Goal: Task Accomplishment & Management: Manage account settings

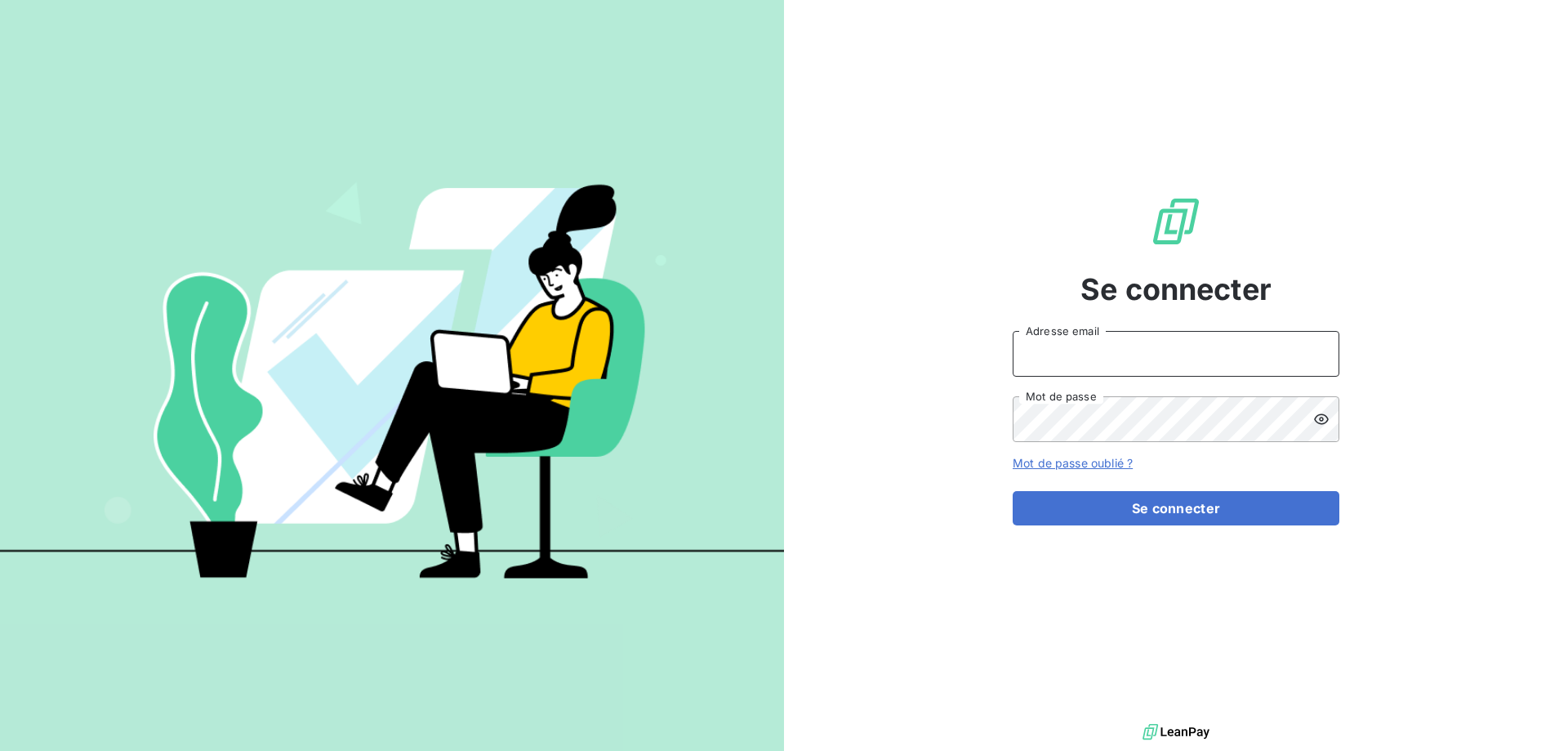
drag, startPoint x: 1078, startPoint y: 338, endPoint x: 1092, endPoint y: 351, distance: 19.1
click at [1079, 338] on input "Adresse email" at bounding box center [1176, 354] width 327 height 46
type input "[PERSON_NAME][EMAIL_ADDRESS][DOMAIN_NAME]"
click at [1013, 491] on button "Se connecter" at bounding box center [1176, 508] width 327 height 35
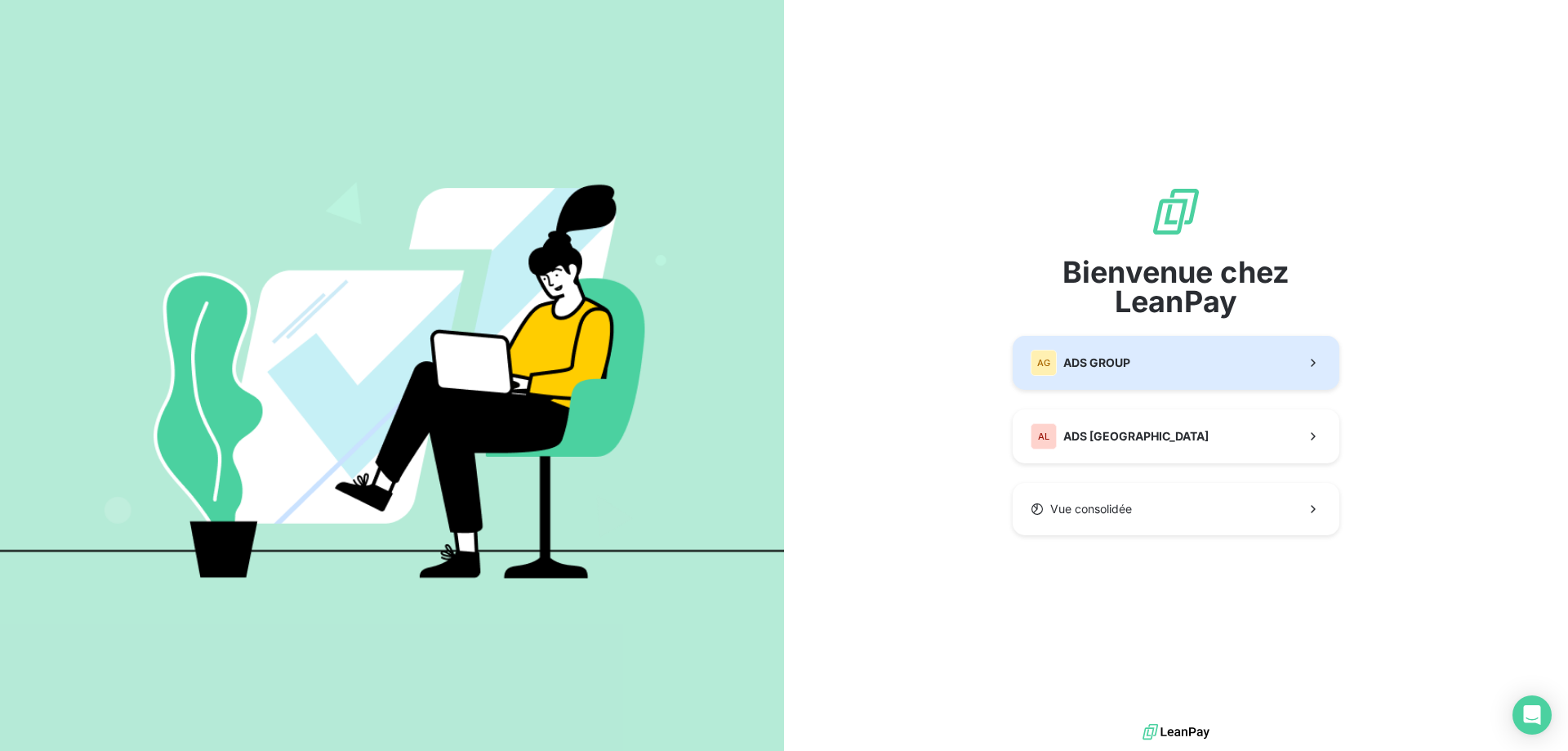
click at [1107, 358] on span "ADS GROUP" at bounding box center [1096, 362] width 67 height 16
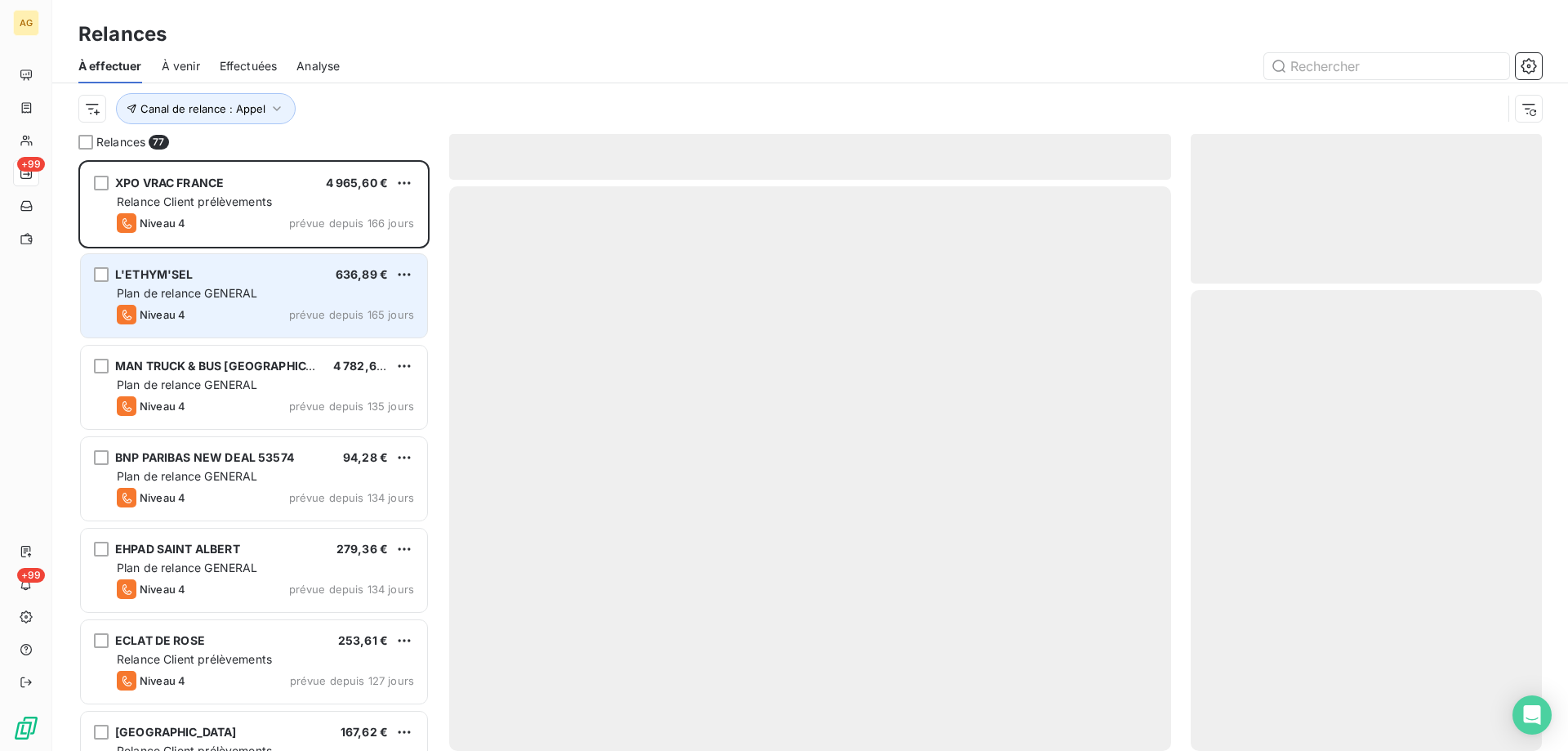
scroll to position [578, 339]
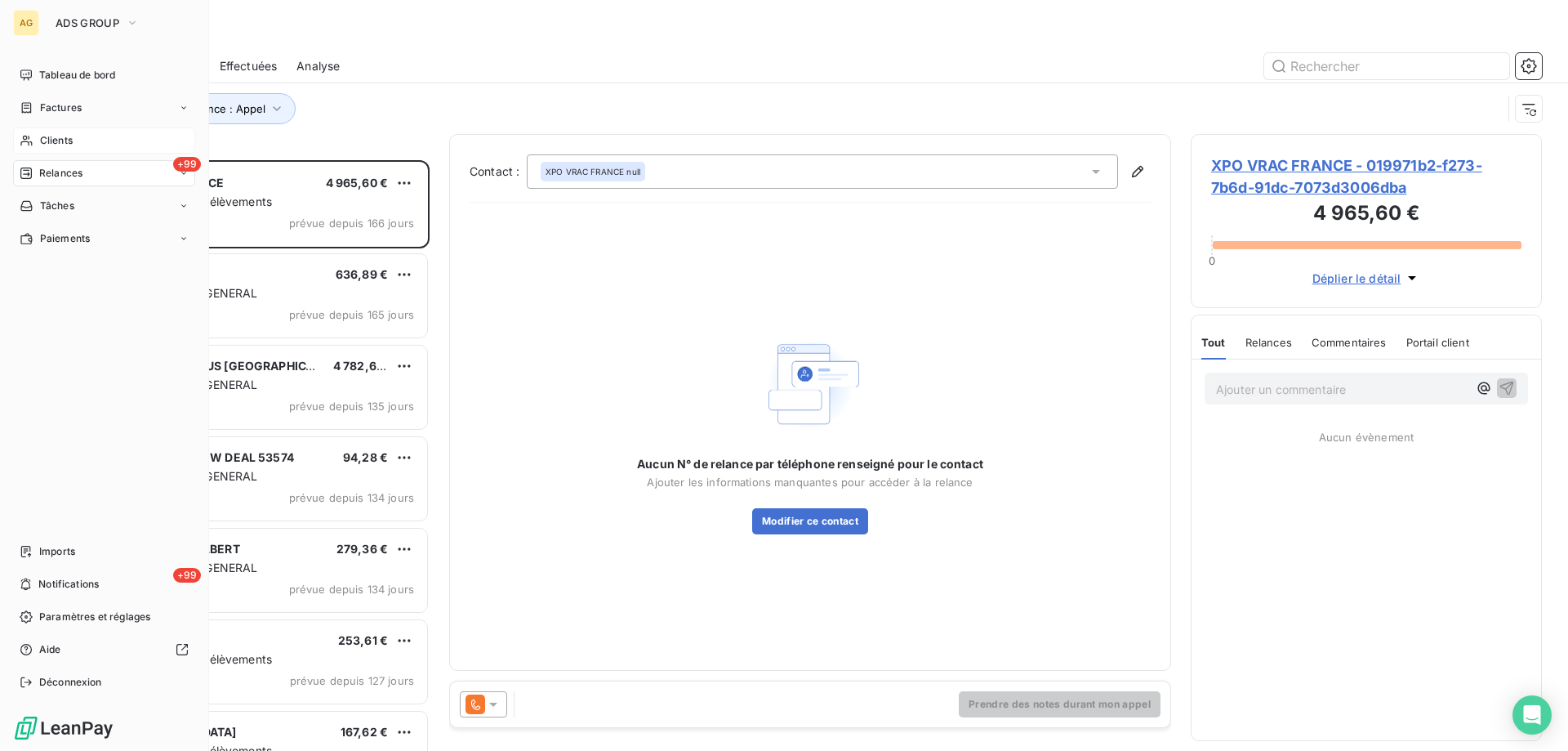
click at [46, 142] on span "Clients" at bounding box center [56, 140] width 33 height 15
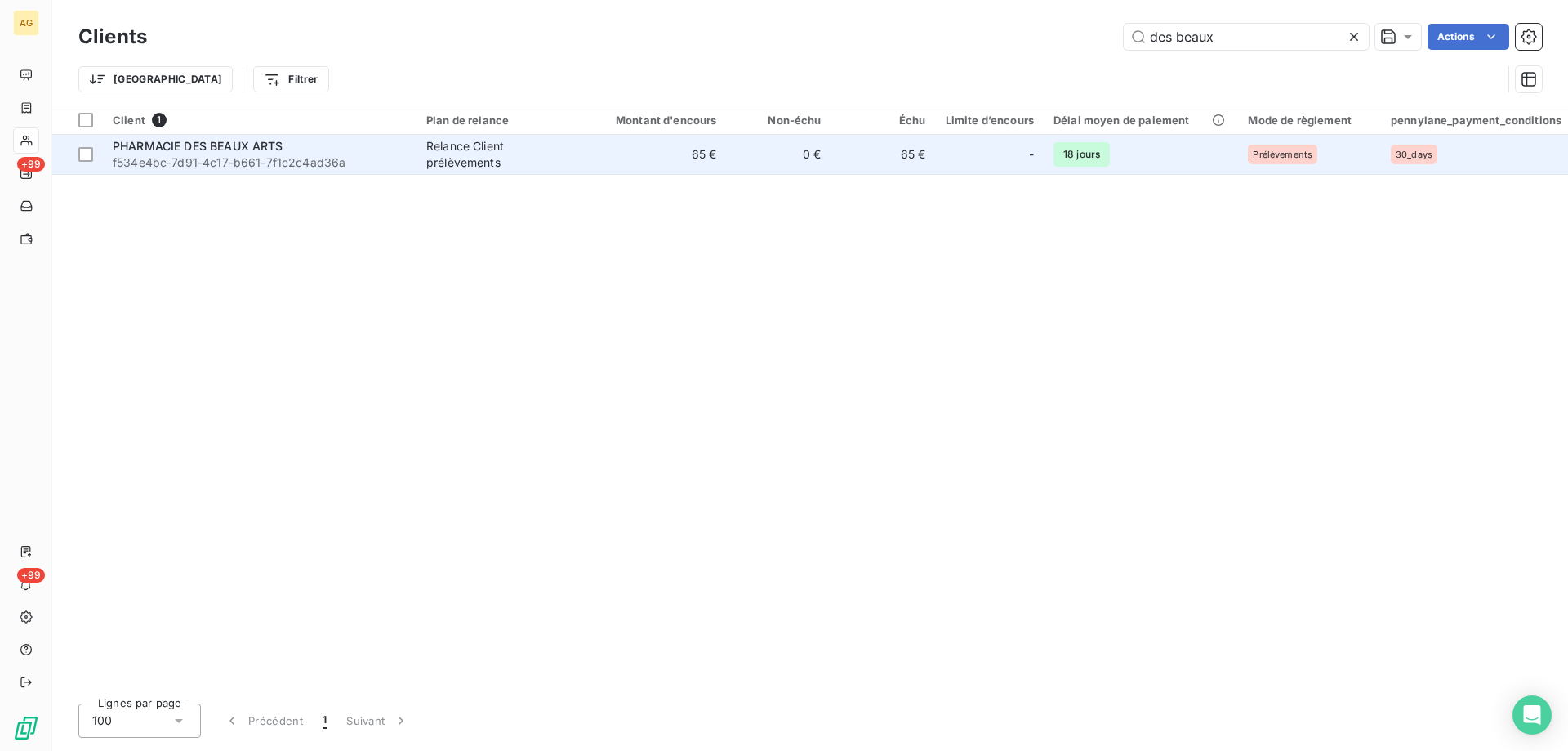
type input "des beaux"
click at [226, 154] on span "f534e4bc-7d91-4c17-b661-7f1c2c4ad36a" at bounding box center [259, 162] width 294 height 16
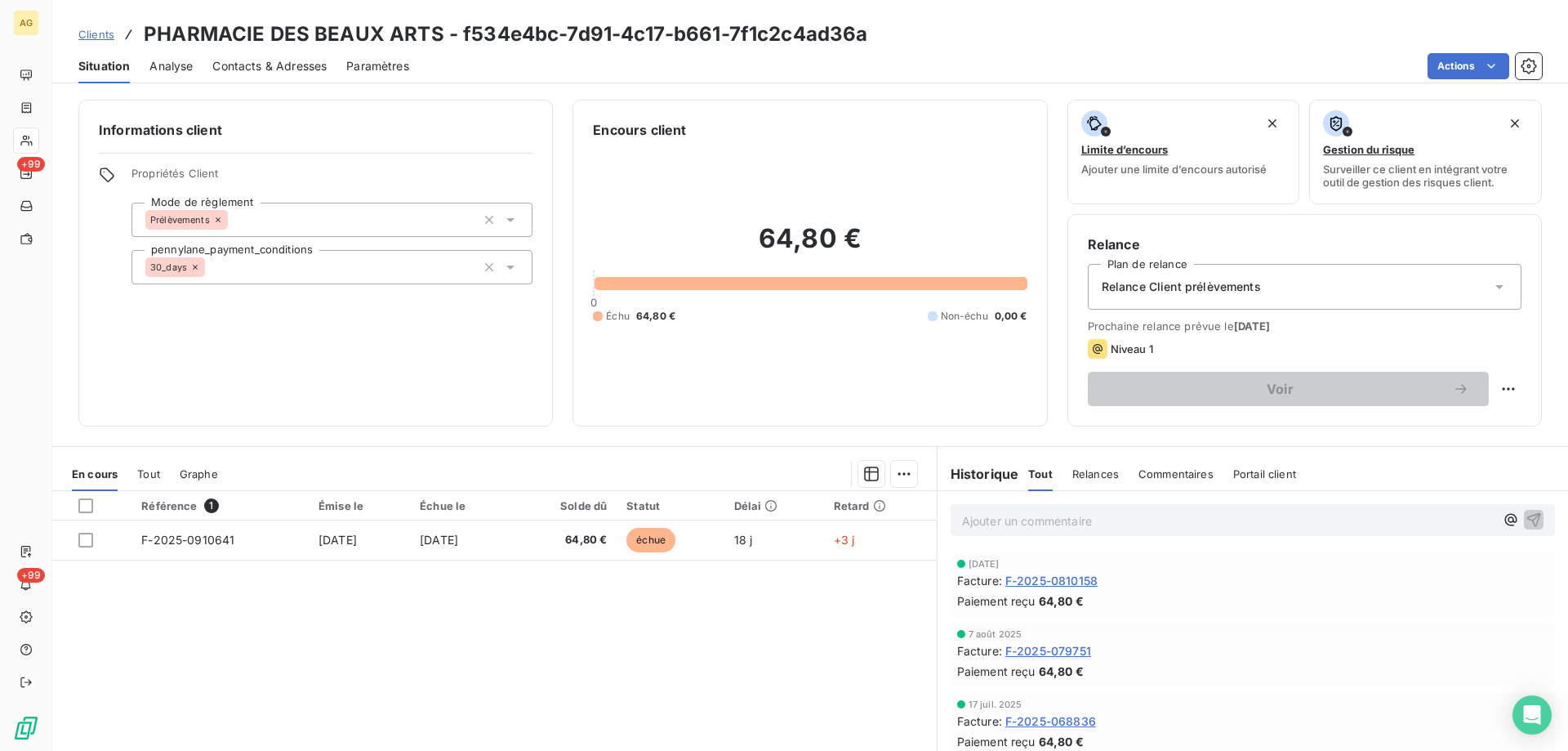
click at [153, 473] on span "Tout" at bounding box center [148, 473] width 23 height 13
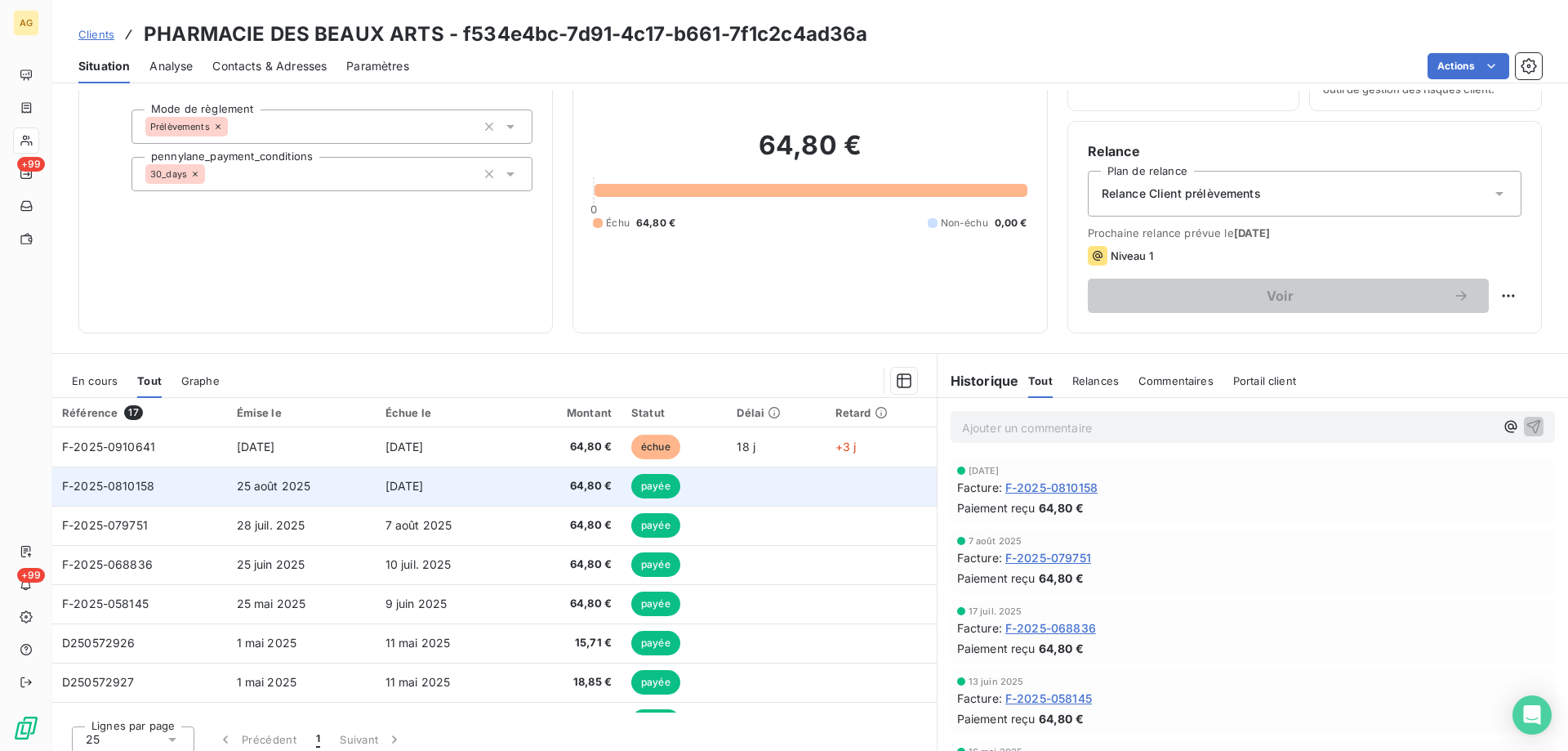
scroll to position [104, 0]
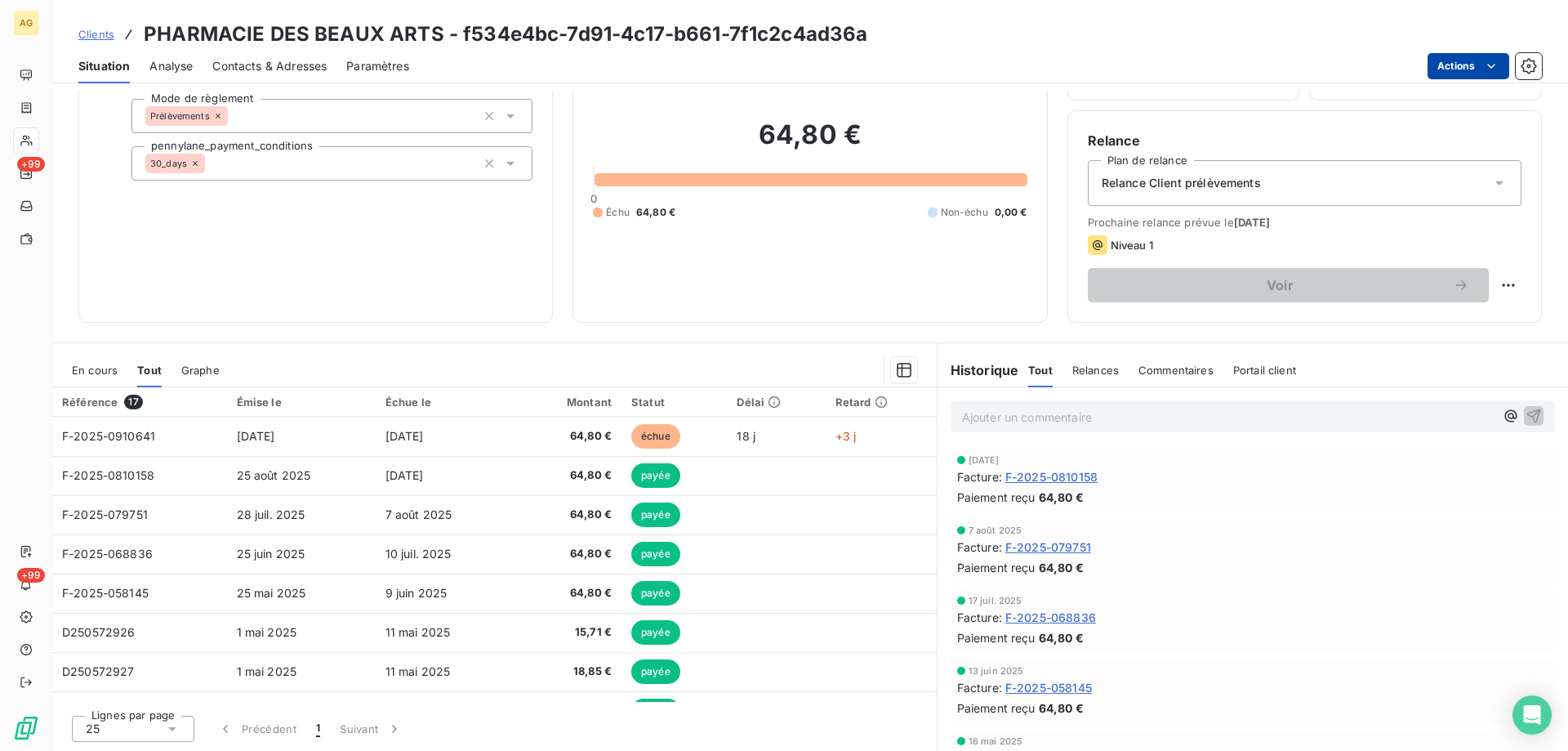
click at [1500, 73] on html "AG +99 +99 Clients PHARMACIE DES BEAUX ARTS - f534e4bc-7d91-4c17-b661-7f1c2c4ad…" at bounding box center [784, 376] width 1568 height 751
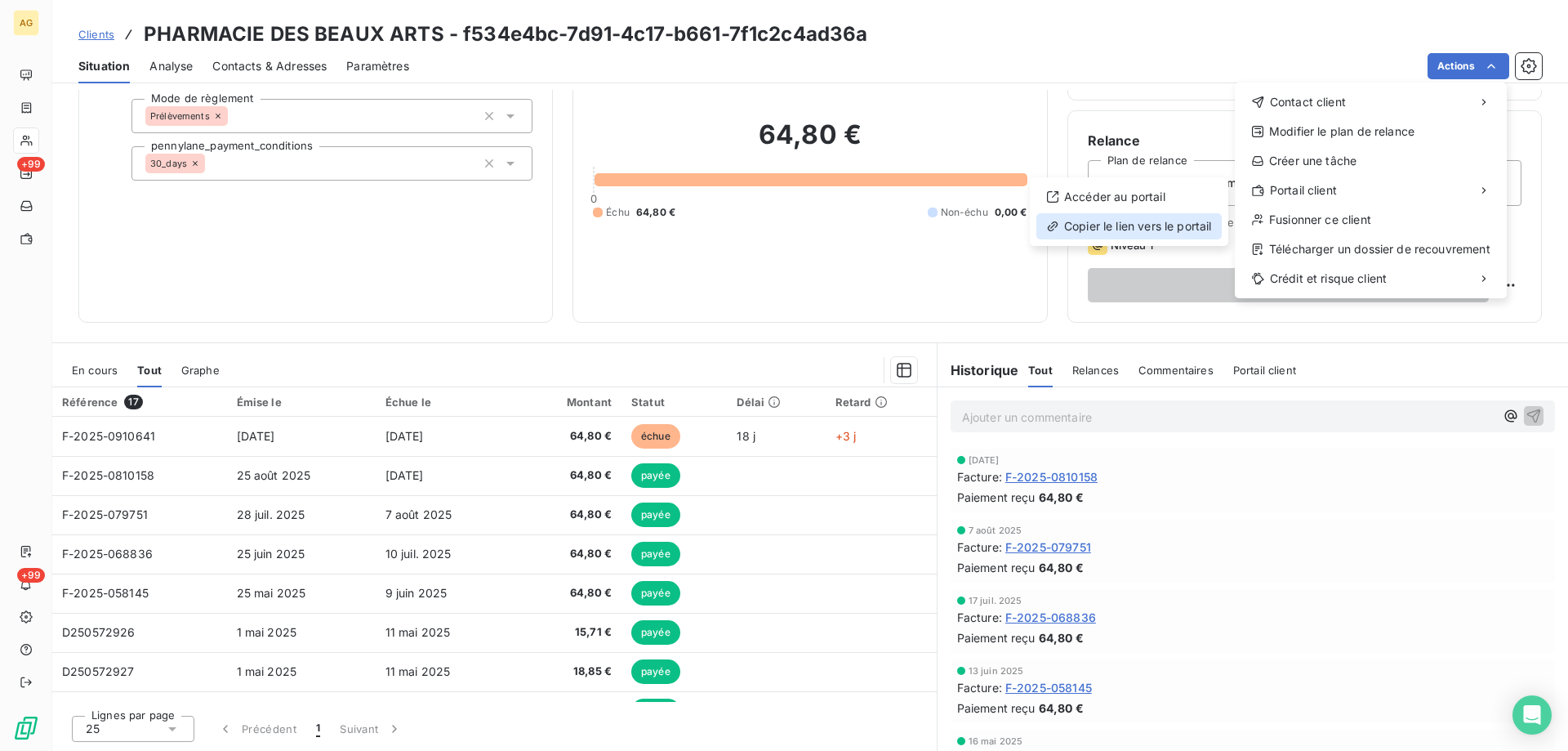
click at [1110, 227] on div "Copier le lien vers le portail" at bounding box center [1129, 226] width 185 height 26
